Goal: Task Accomplishment & Management: Manage account settings

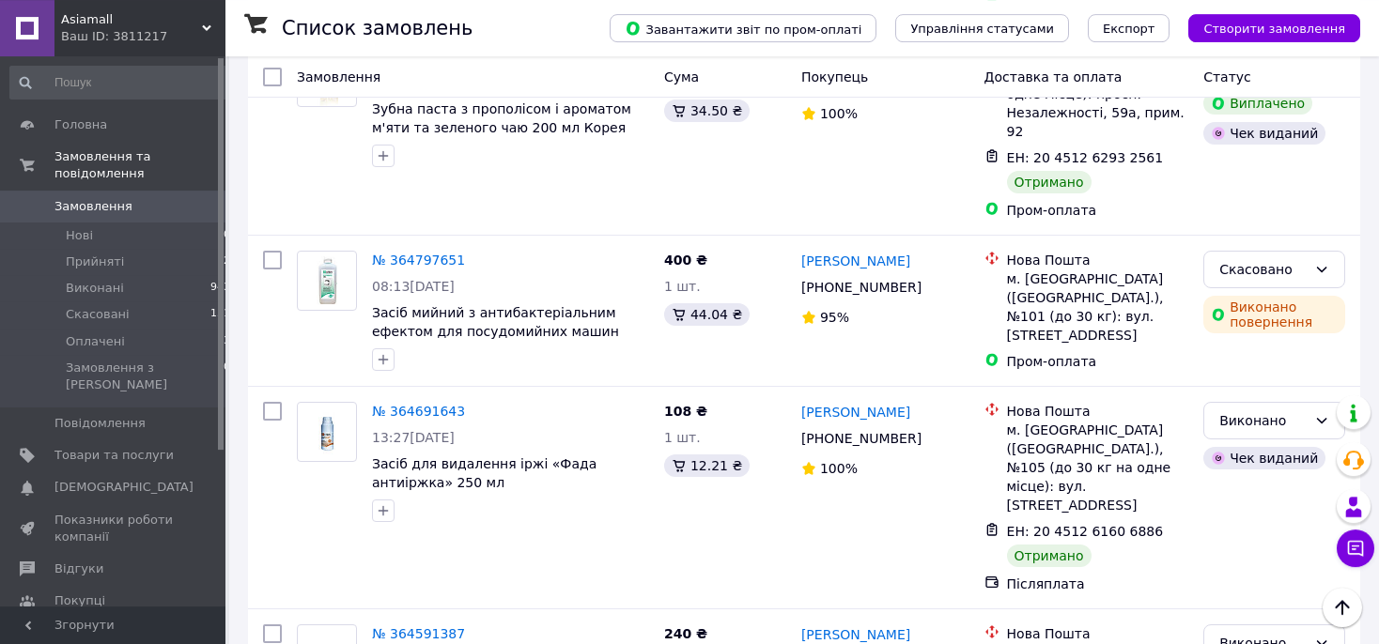
scroll to position [3174, 0]
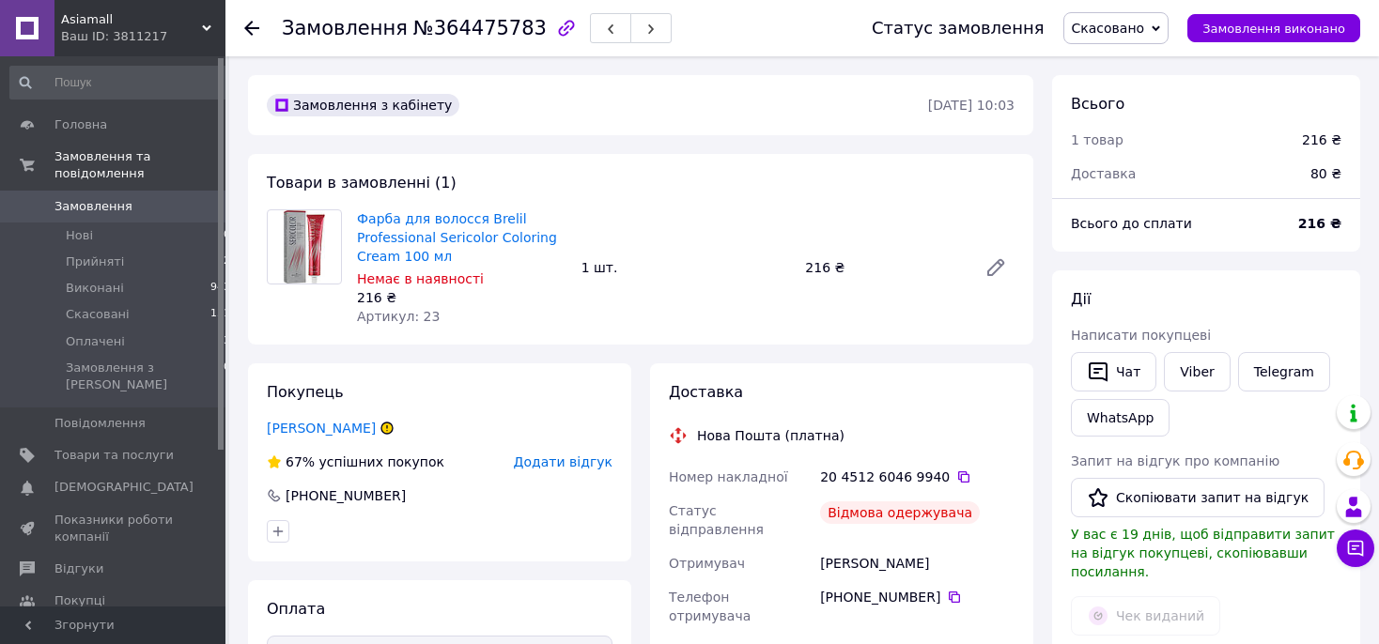
click at [250, 32] on use at bounding box center [251, 28] width 15 height 15
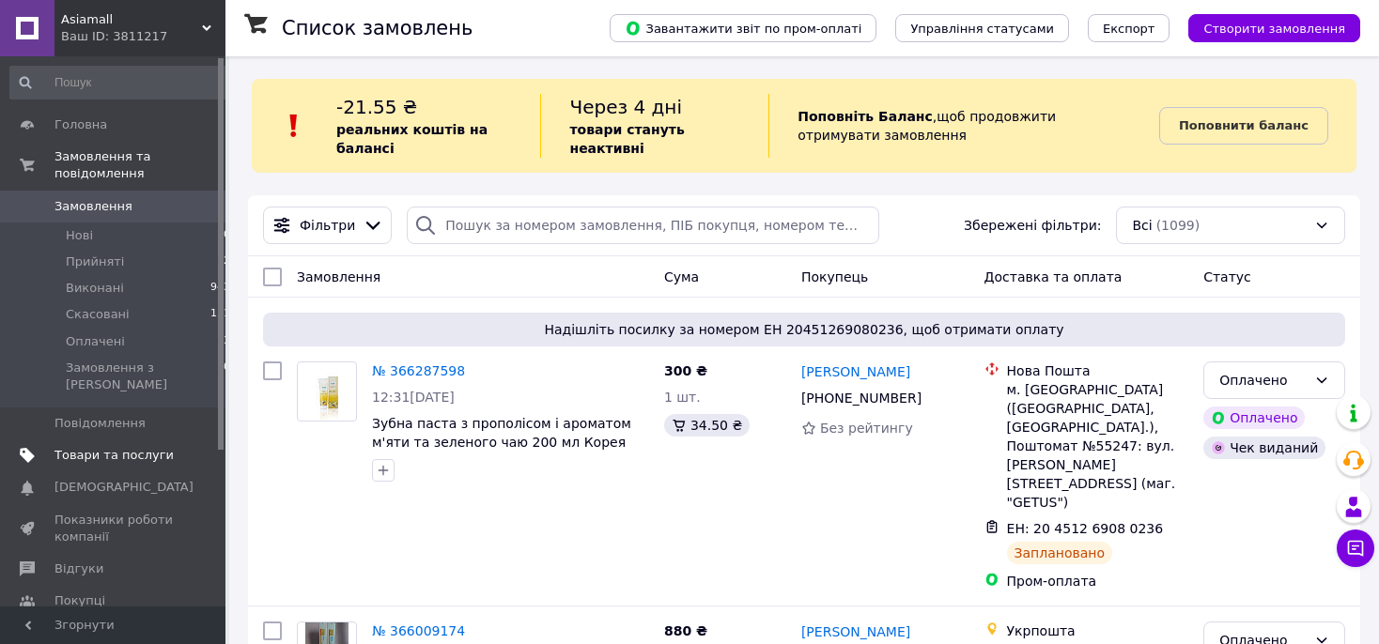
click at [138, 447] on span "Товари та послуги" at bounding box center [113, 455] width 119 height 17
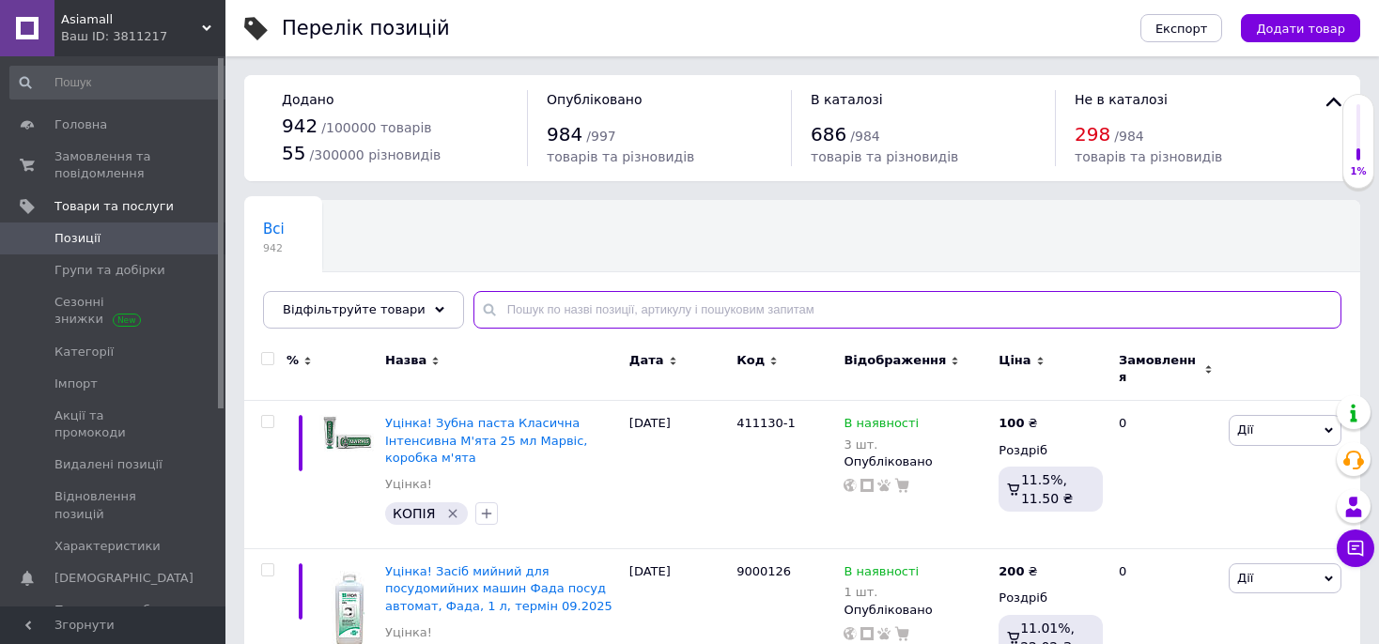
click at [523, 310] on input "text" at bounding box center [907, 310] width 868 height 38
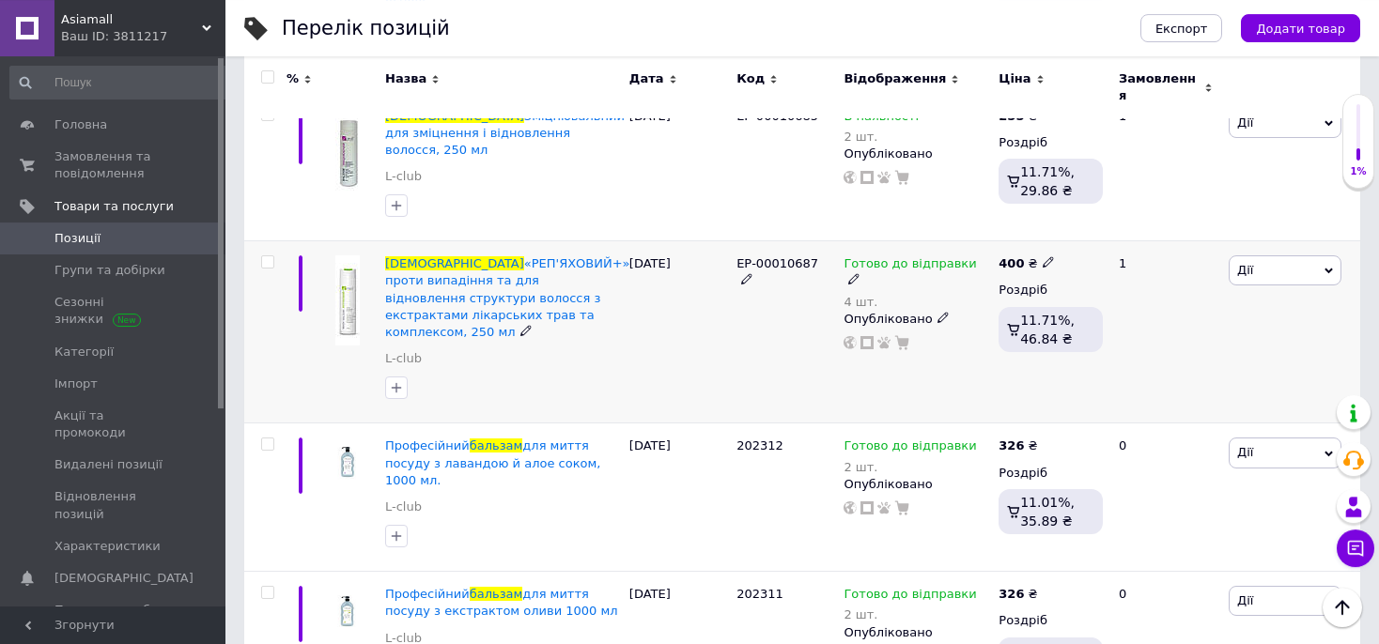
scroll to position [3372, 0]
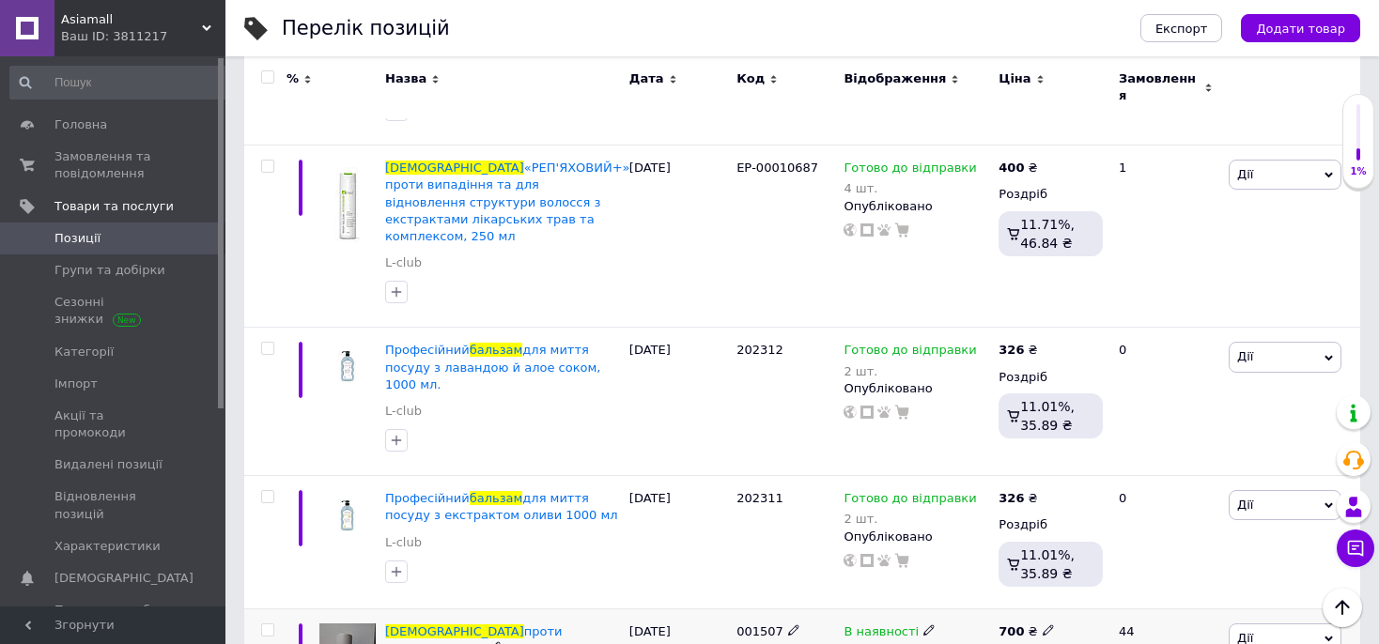
type input "бальзам"
click at [923, 626] on use at bounding box center [928, 631] width 10 height 10
click at [980, 611] on span "В наявності" at bounding box center [991, 618] width 75 height 14
type input "1"
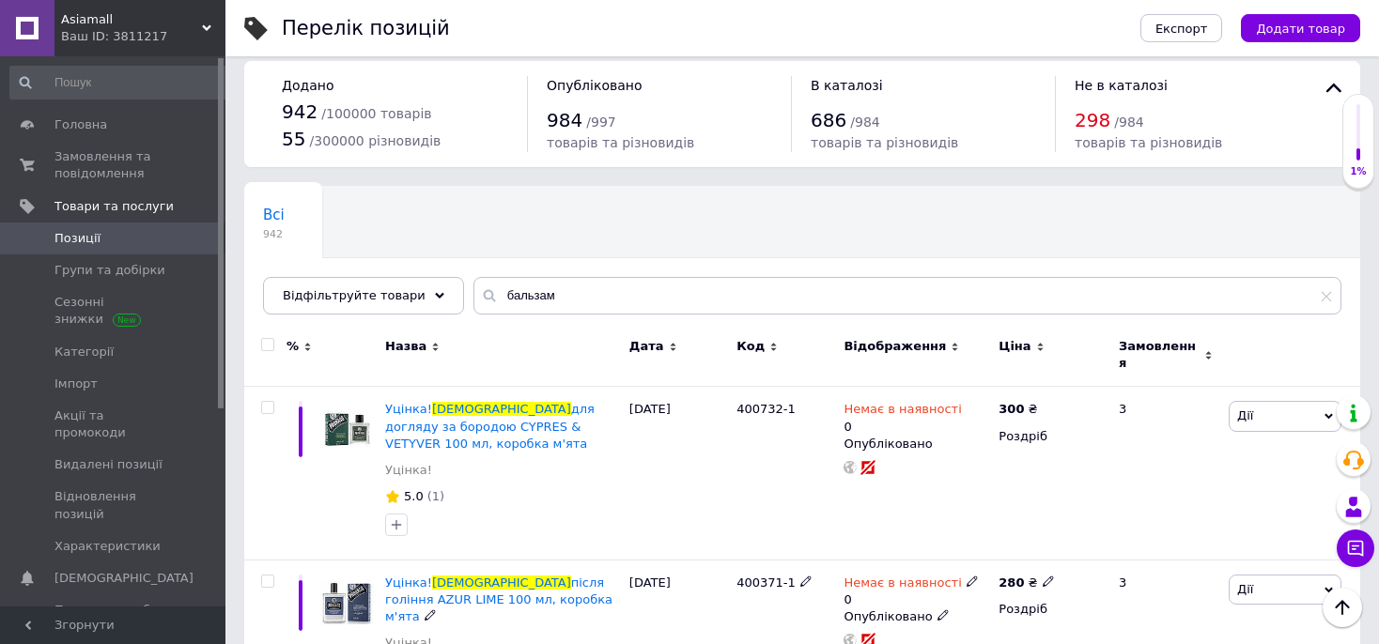
scroll to position [0, 0]
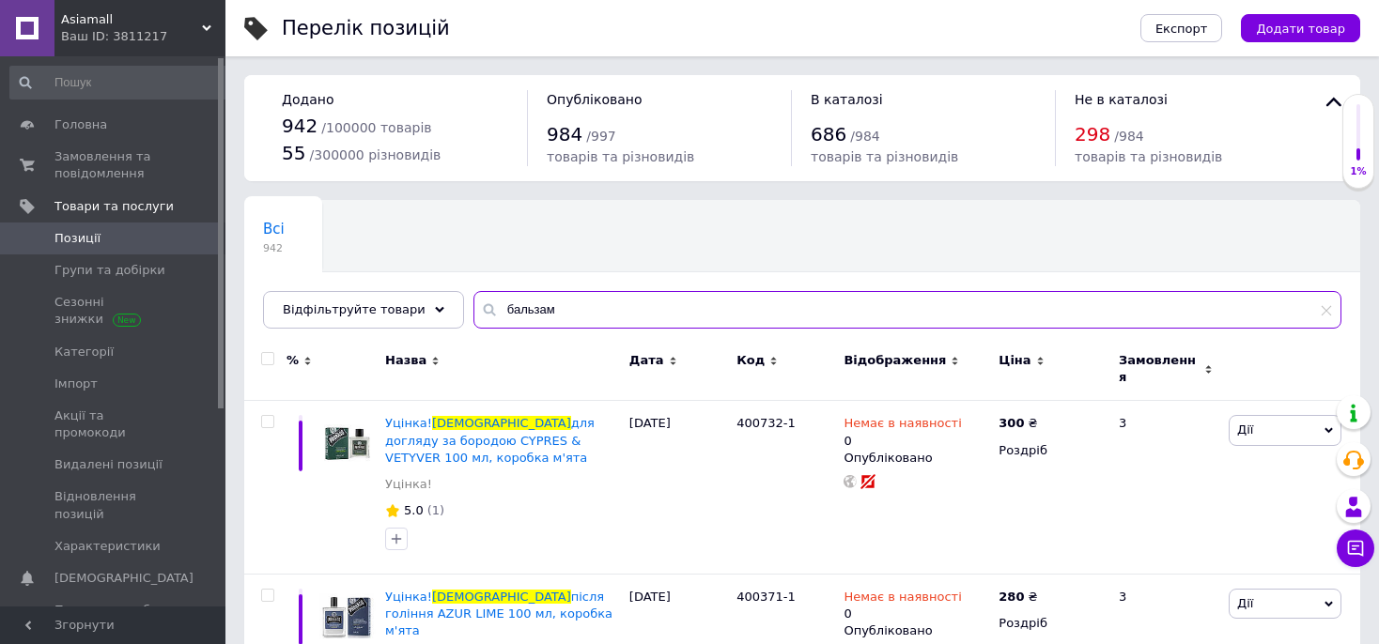
click at [557, 310] on input "бальзам" at bounding box center [907, 310] width 868 height 38
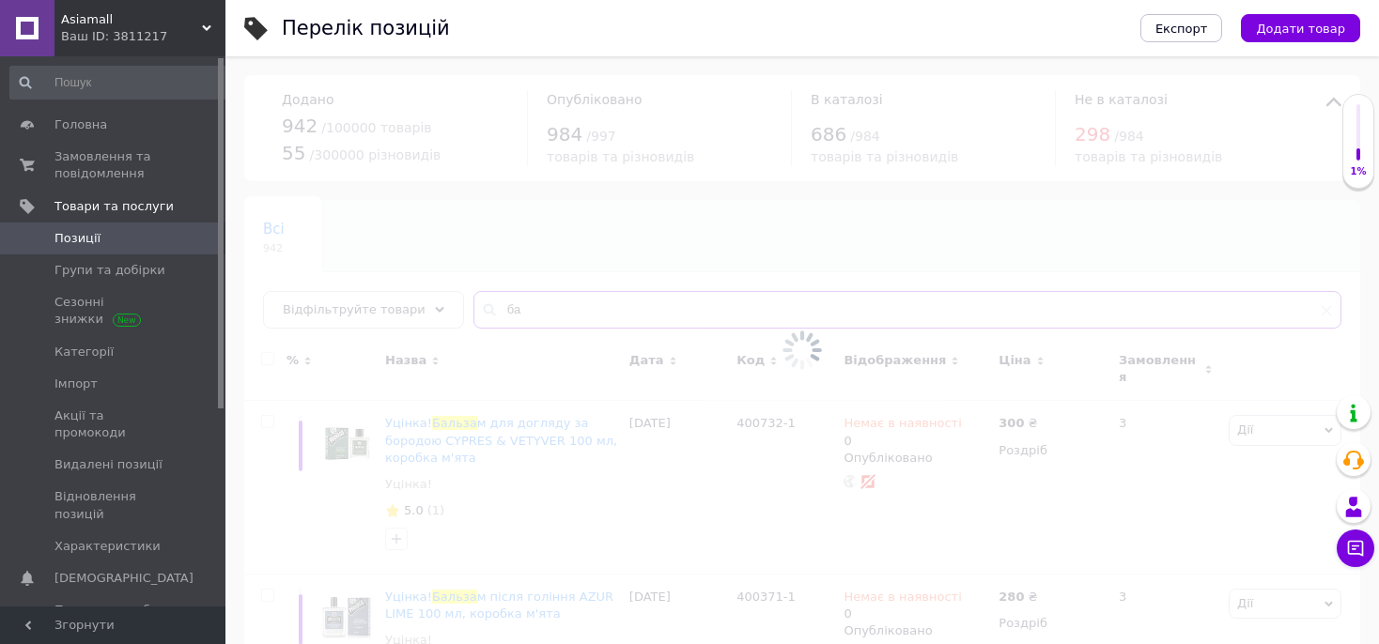
type input "б"
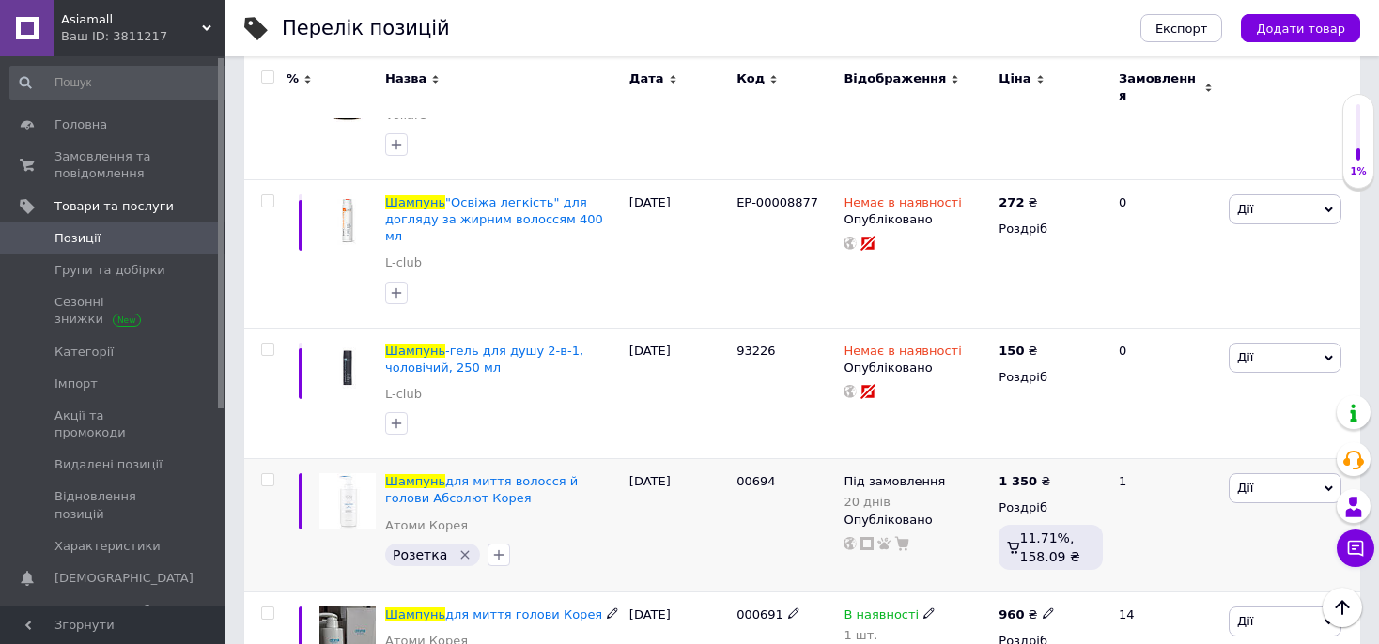
scroll to position [6333, 0]
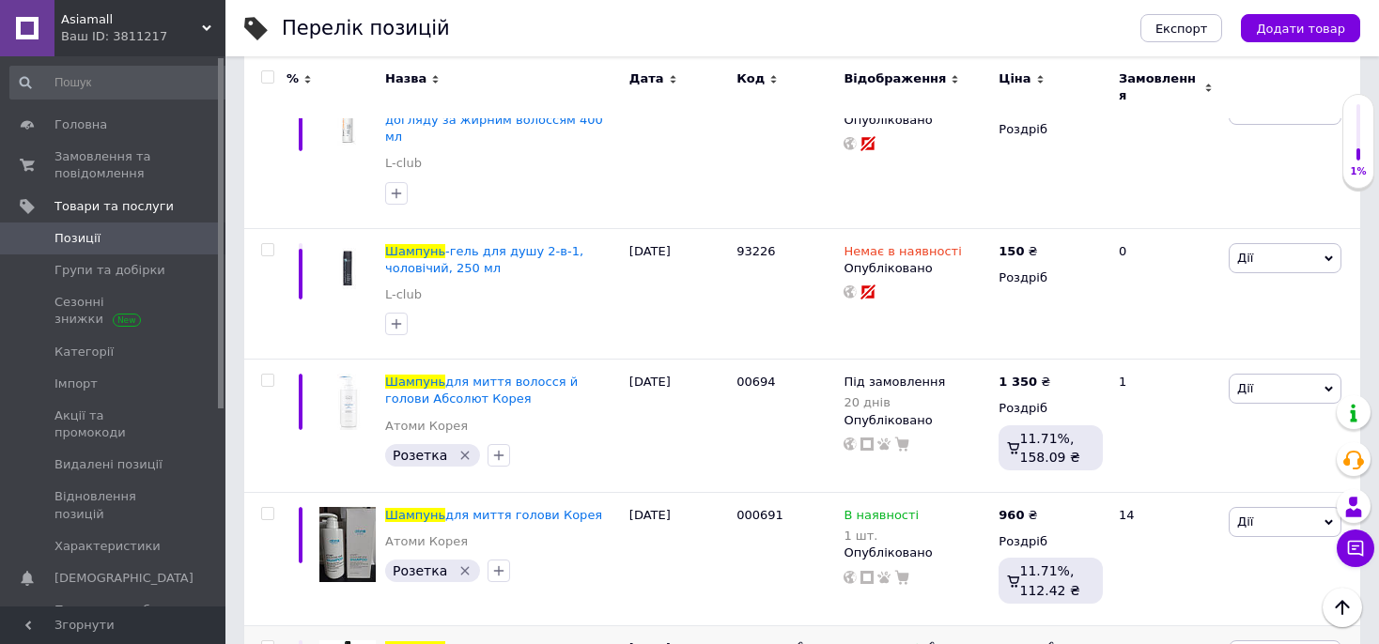
type input "шампунь"
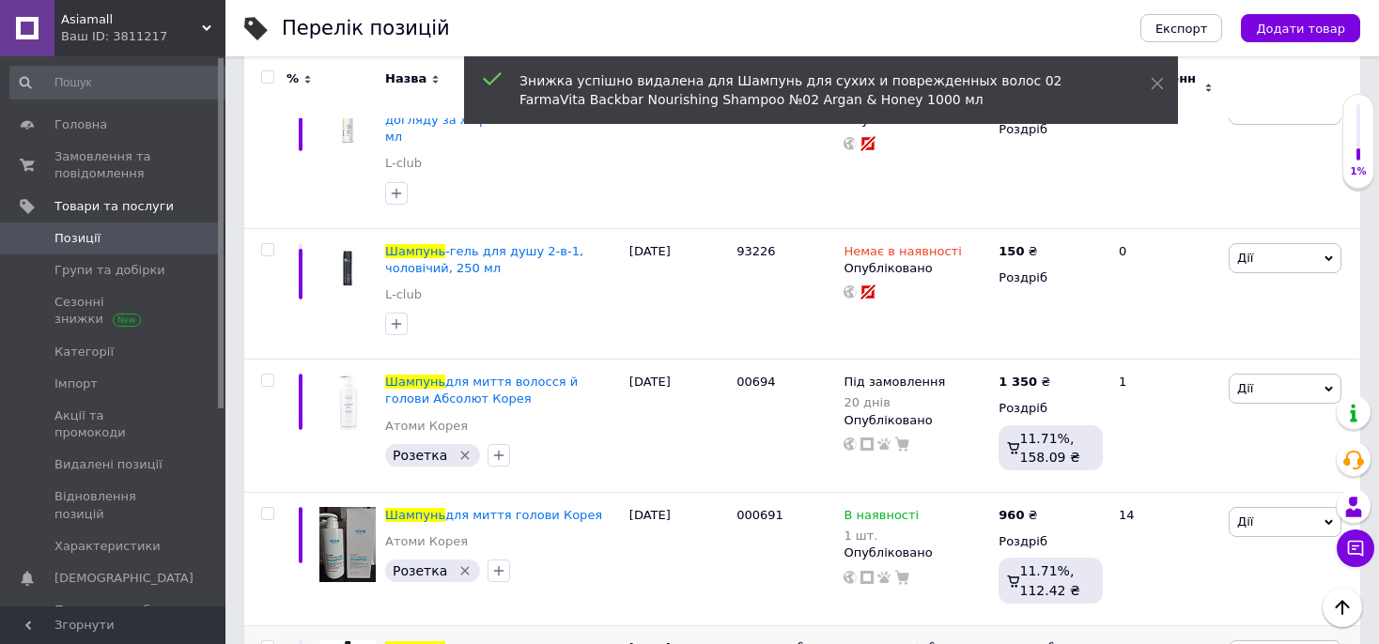
scroll to position [6432, 0]
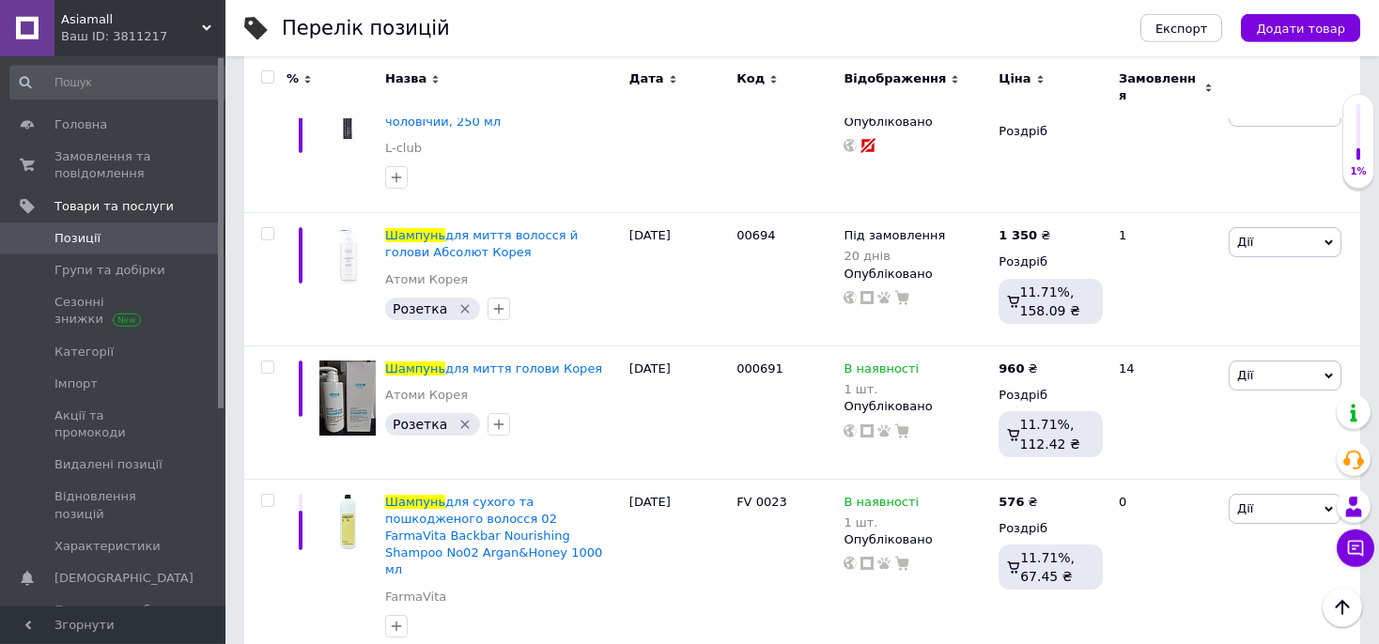
scroll to position [6531, 0]
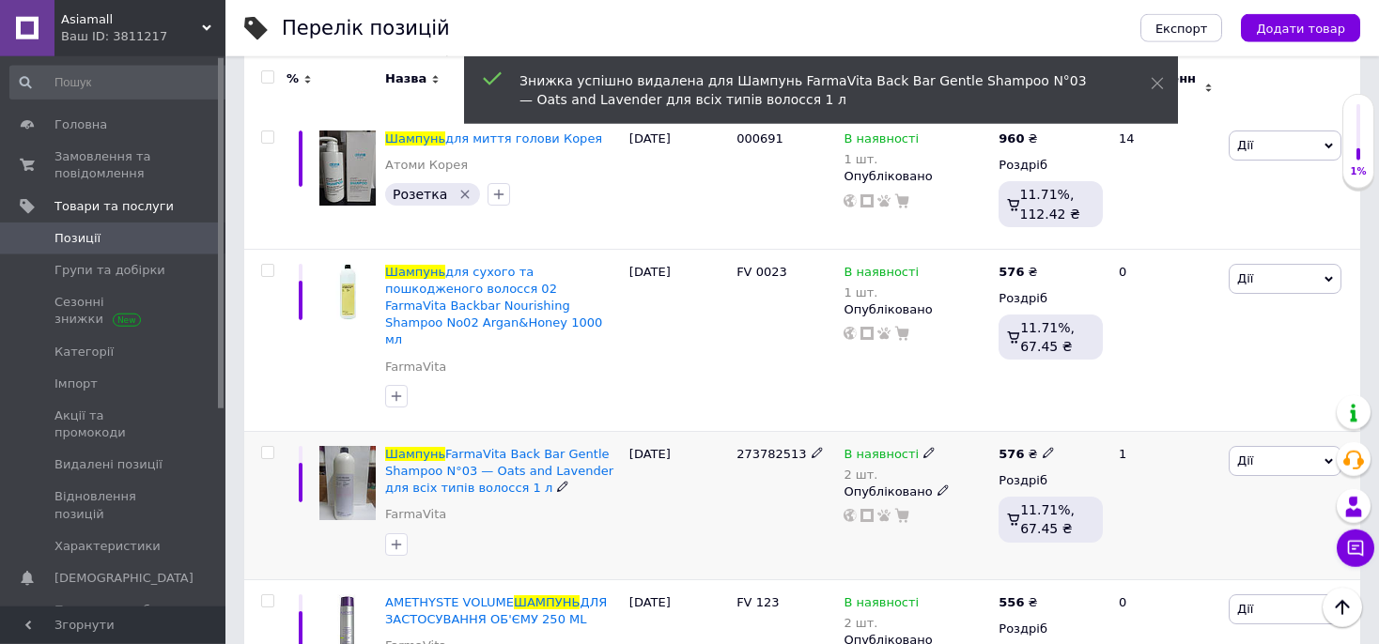
scroll to position [6730, 0]
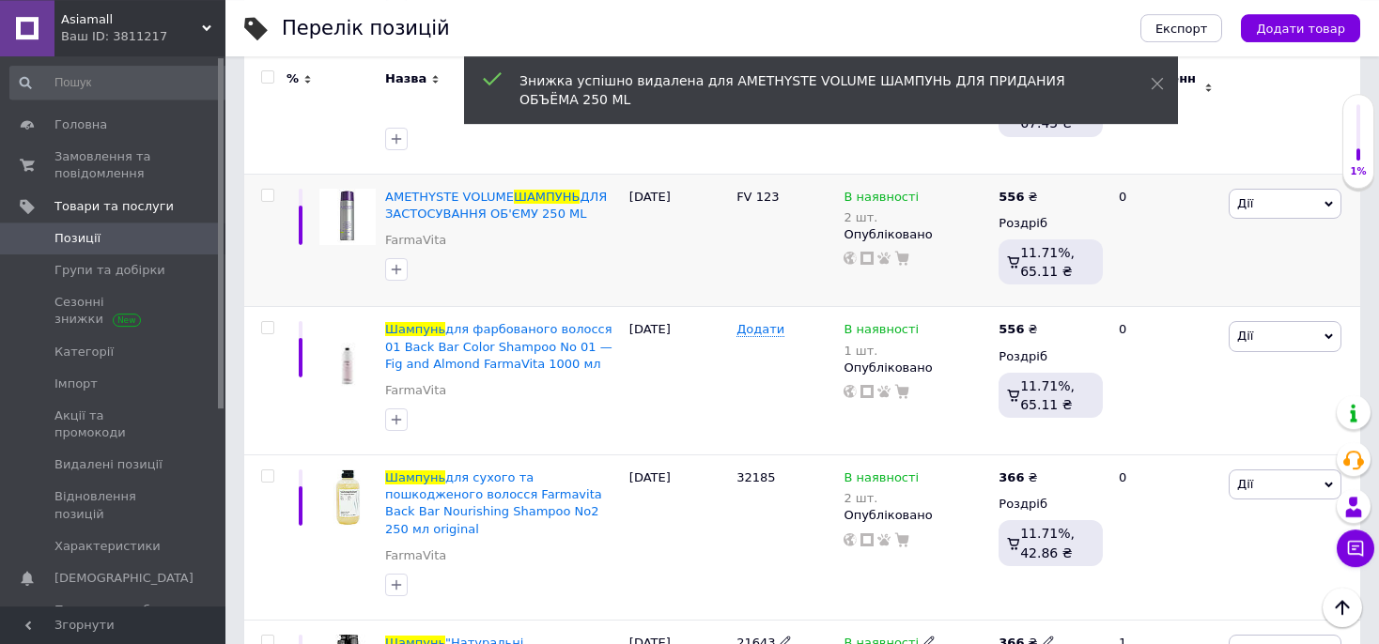
scroll to position [7126, 0]
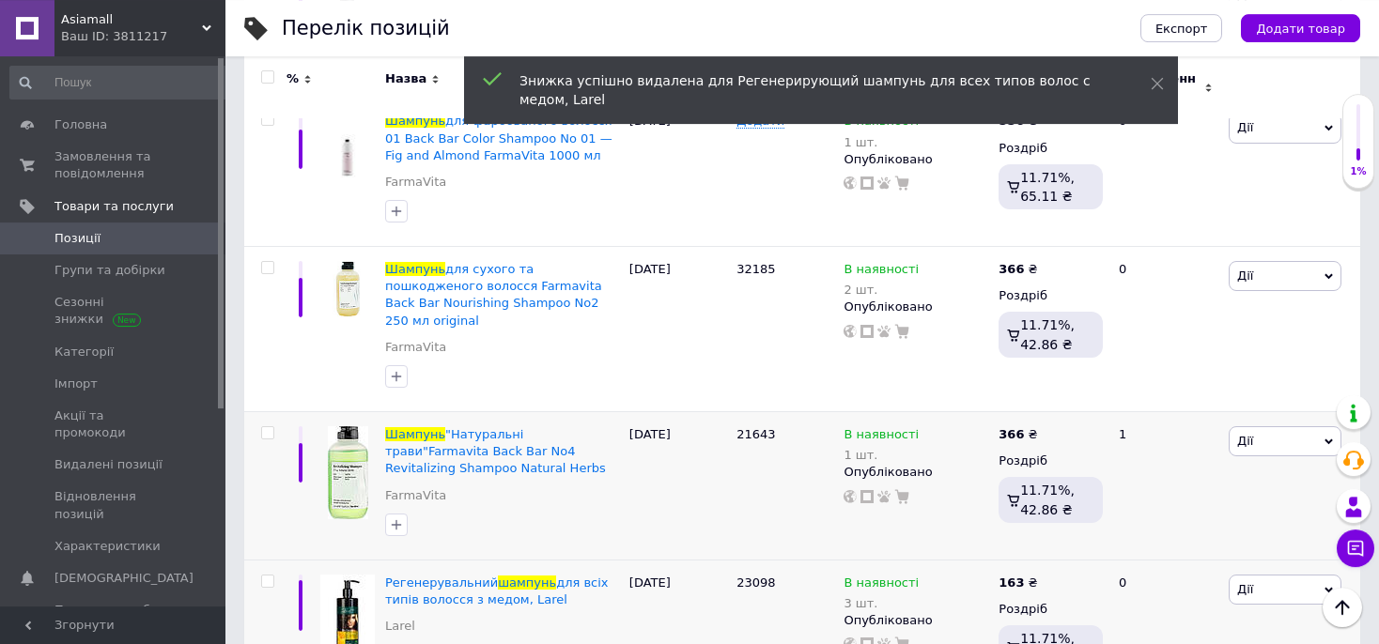
scroll to position [7325, 0]
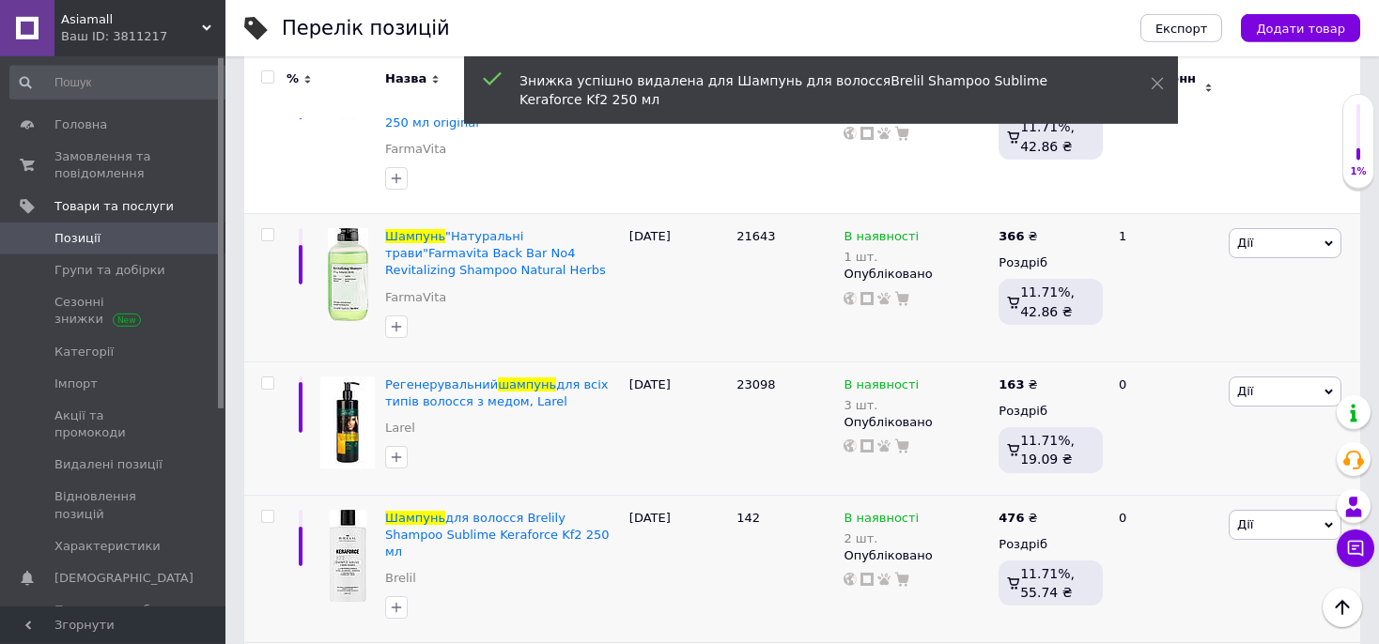
scroll to position [7523, 0]
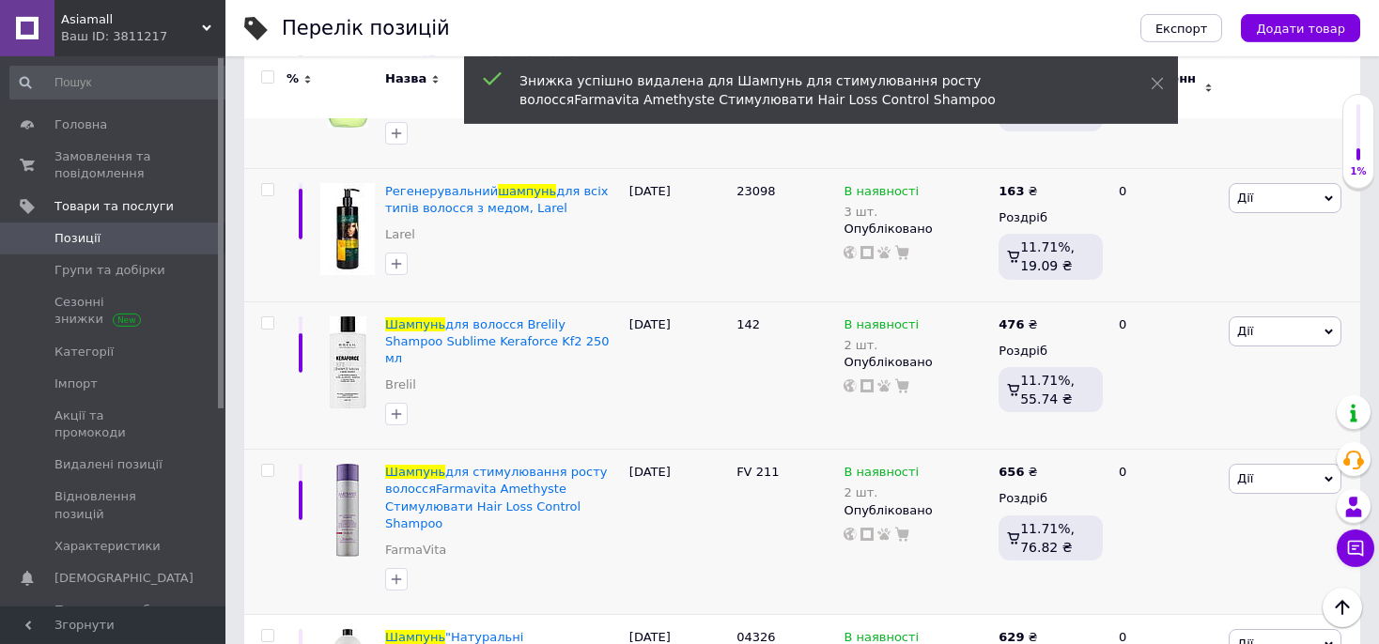
scroll to position [7821, 0]
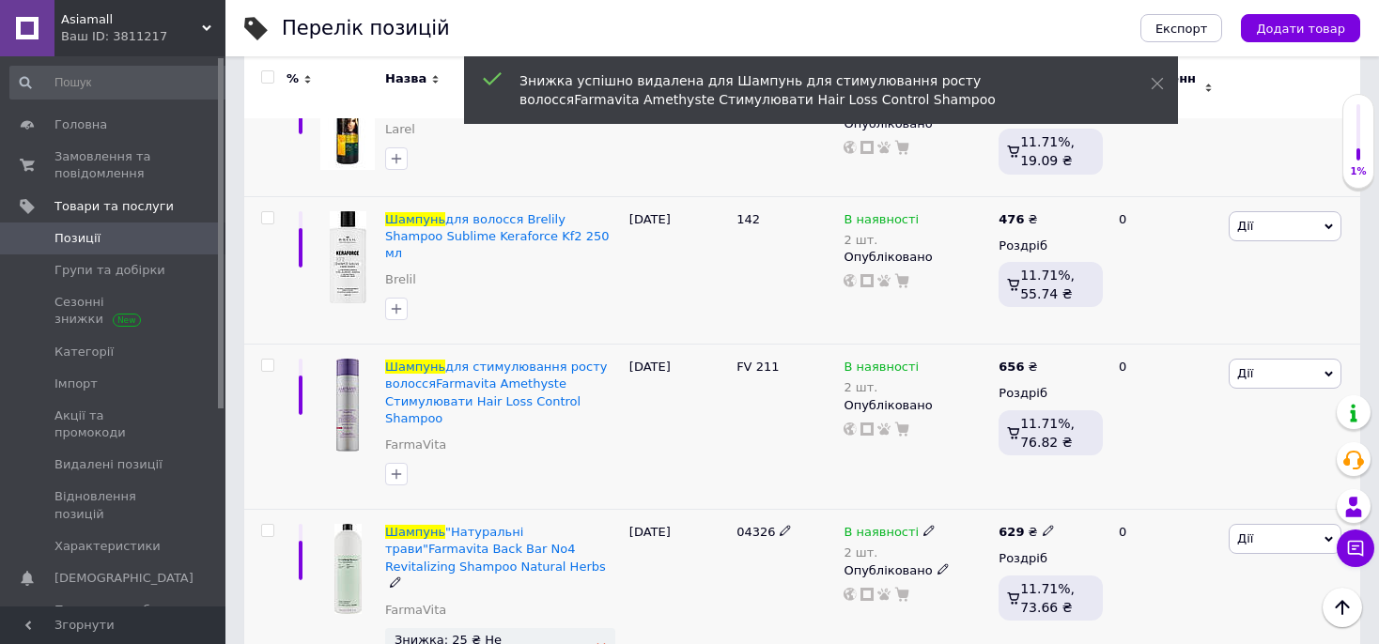
click at [596, 643] on icon at bounding box center [600, 647] width 9 height 9
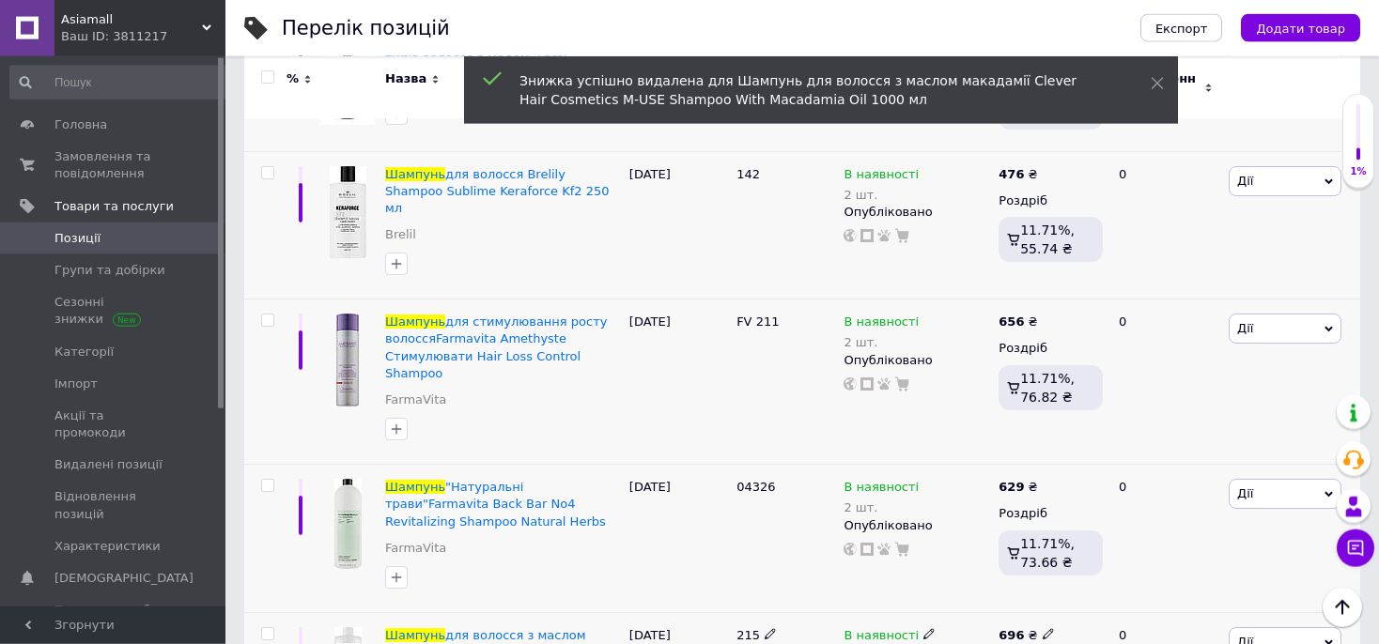
scroll to position [8019, 0]
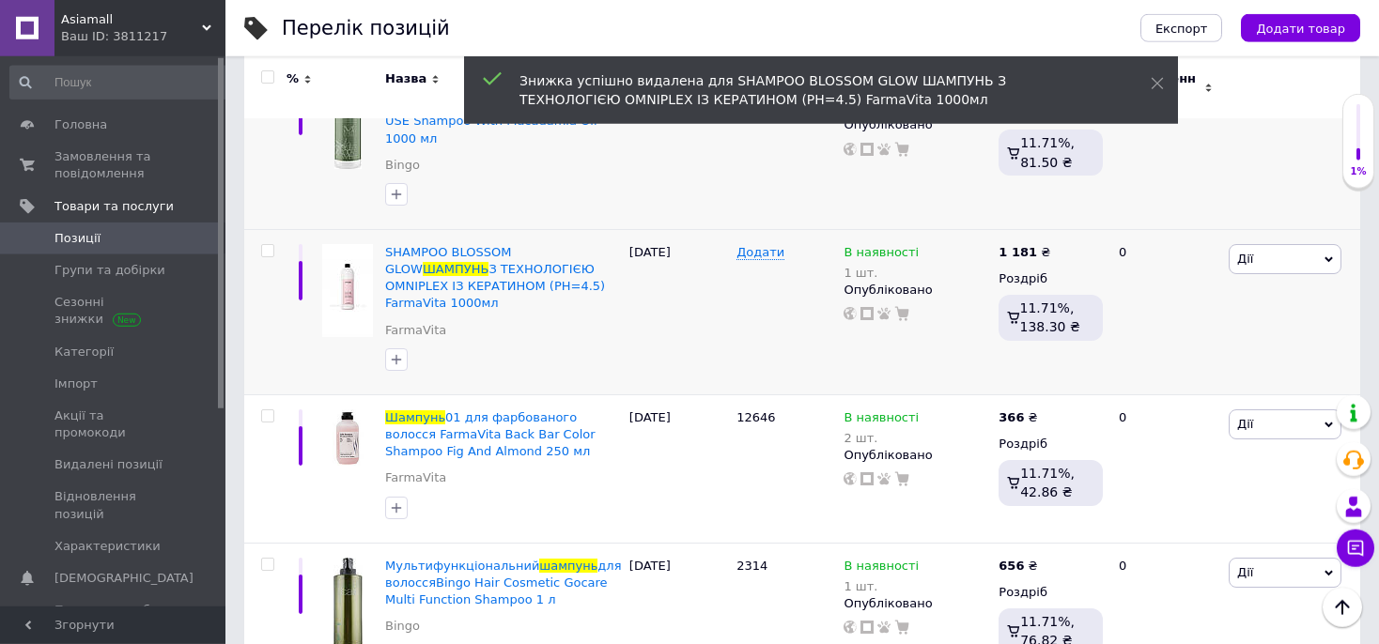
scroll to position [8416, 0]
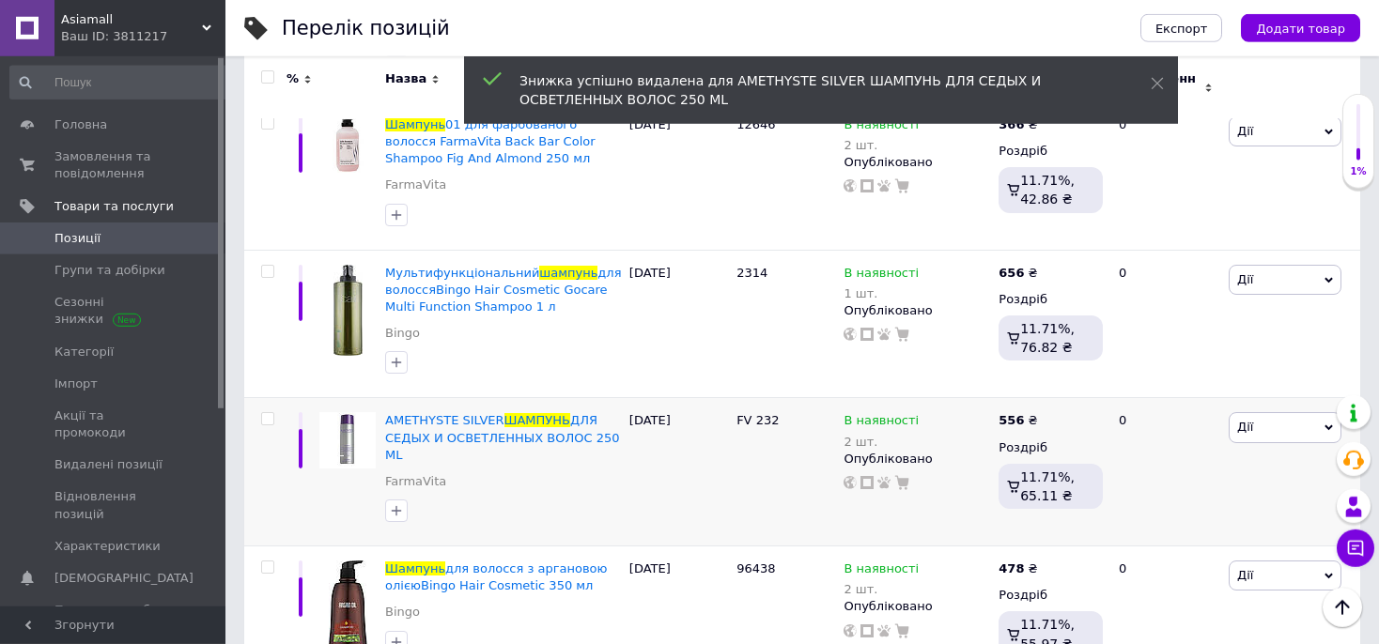
scroll to position [8713, 0]
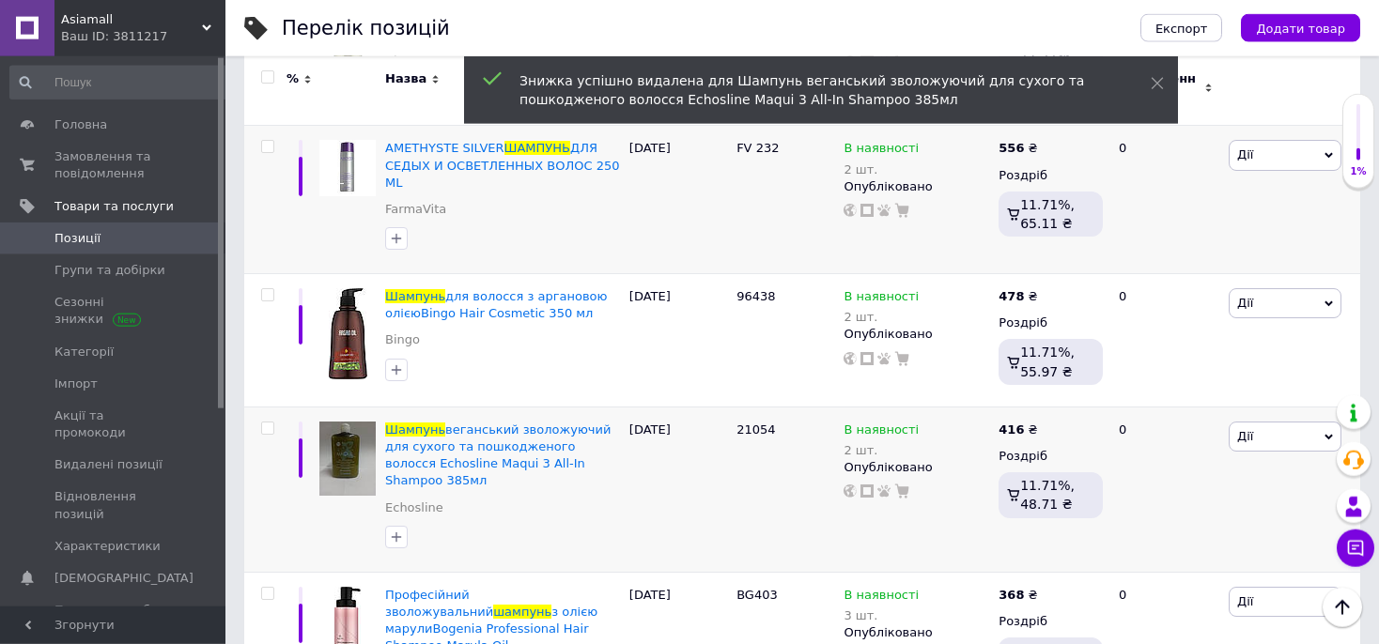
scroll to position [9011, 0]
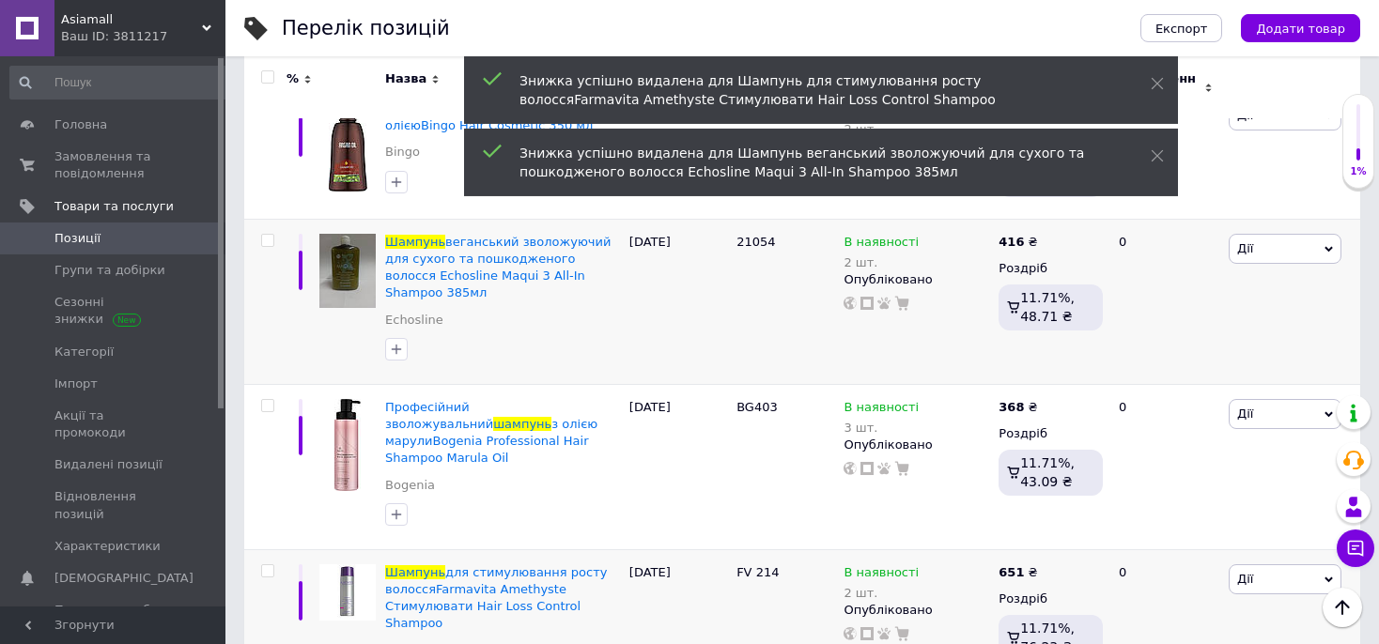
scroll to position [9209, 0]
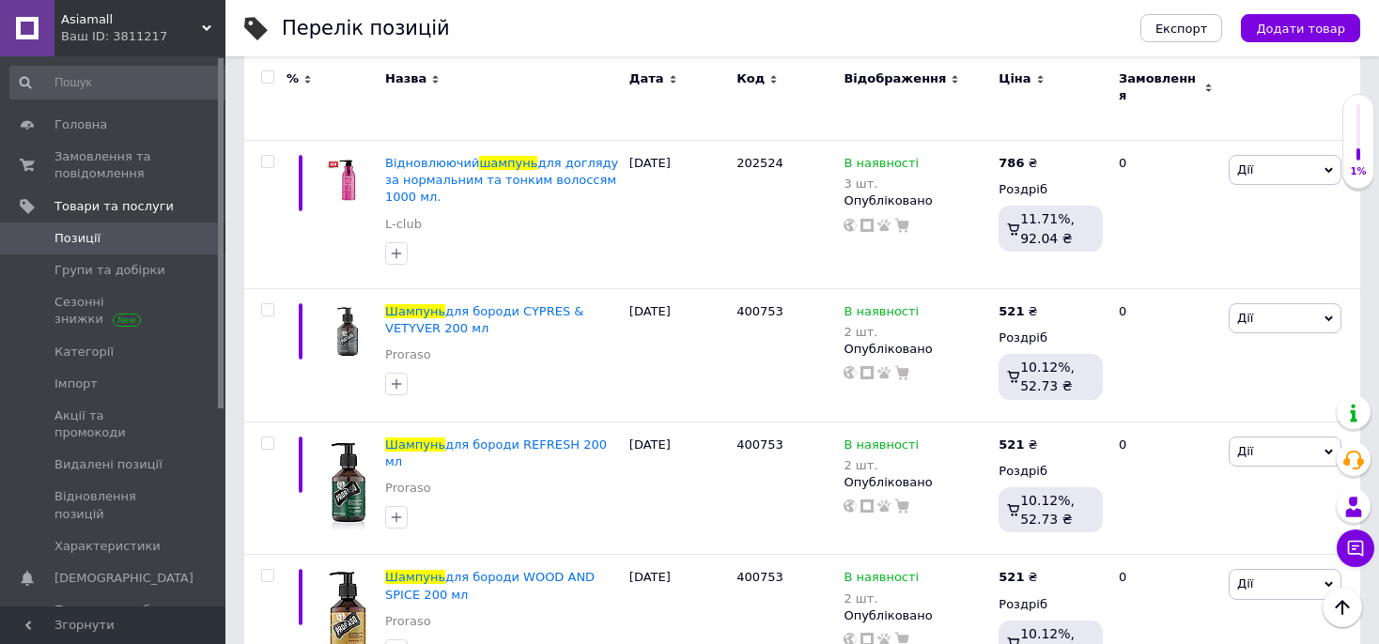
scroll to position [10896, 0]
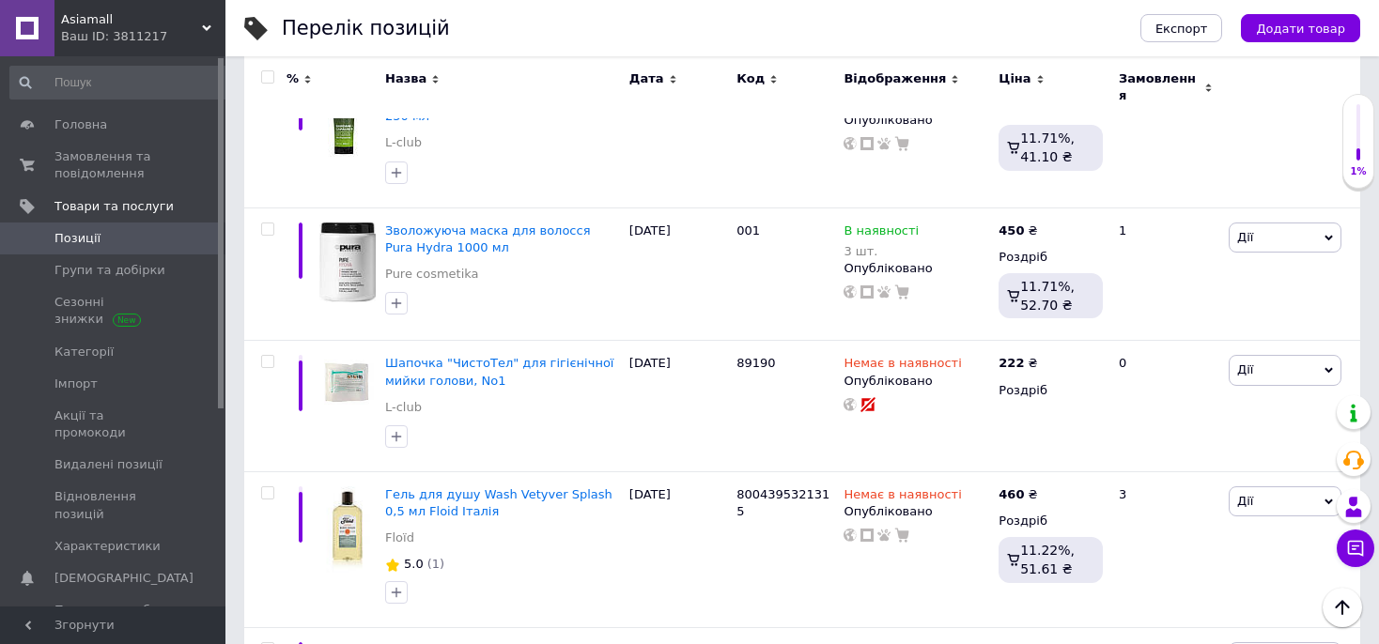
scroll to position [12272, 0]
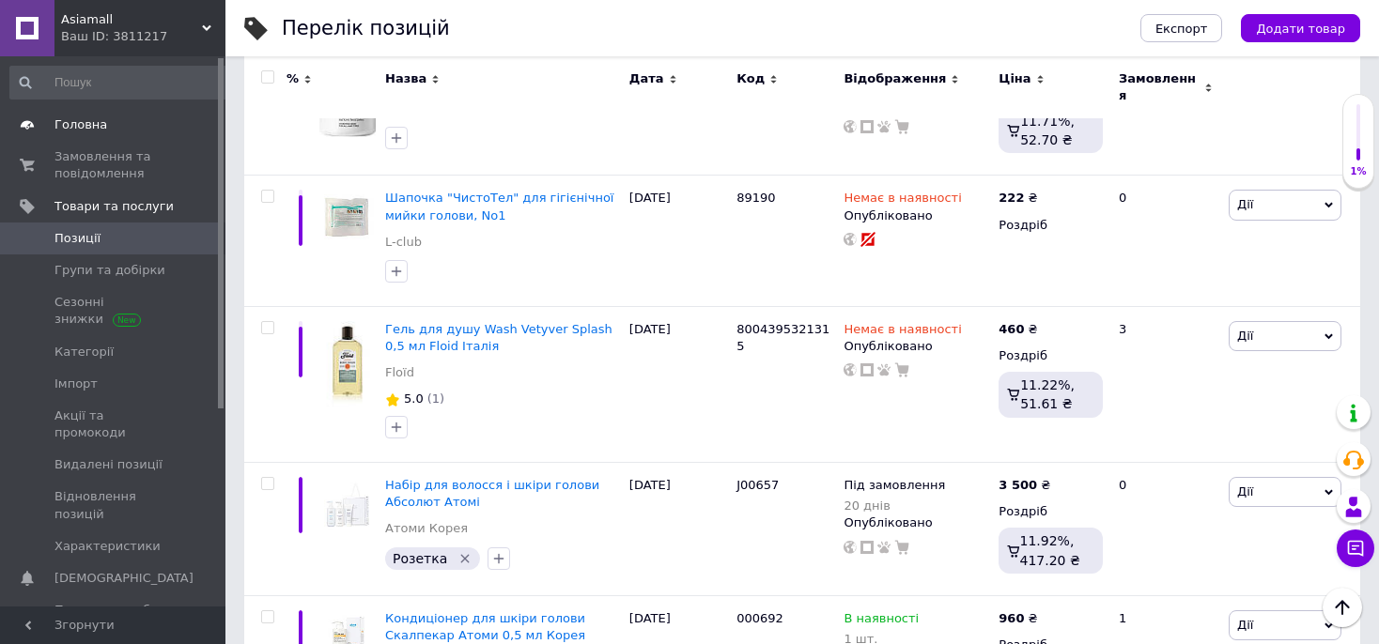
click at [75, 130] on span "Головна" at bounding box center [80, 124] width 53 height 17
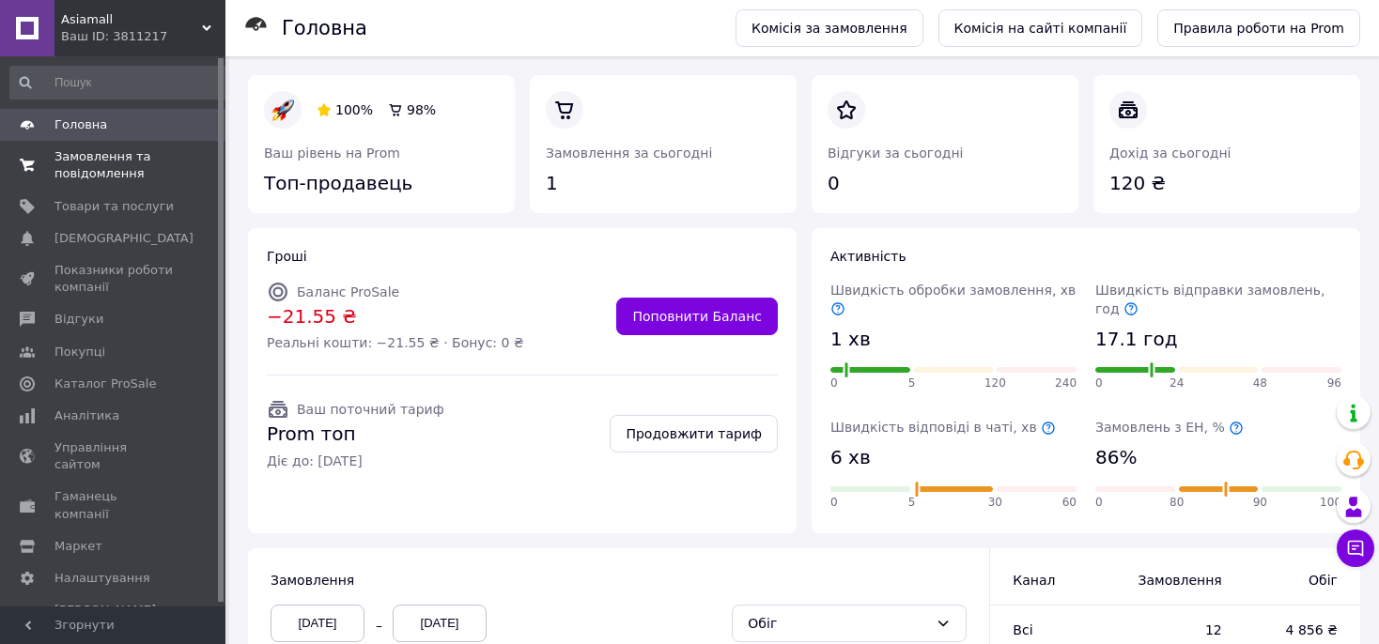
click at [100, 154] on span "Замовлення та повідомлення" at bounding box center [113, 165] width 119 height 34
